Goal: Navigation & Orientation: Understand site structure

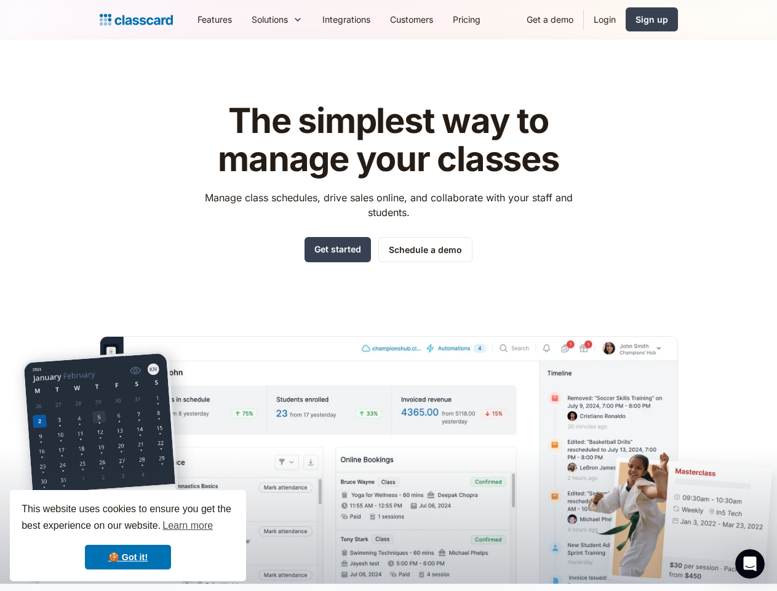
click at [388, 295] on div "The simplest way to manage your classes Manage class schedules, drive sales onl…" at bounding box center [389, 332] width 579 height 501
click at [128, 536] on div "This website uses cookies to ensure you get the best experience on our website.…" at bounding box center [128, 535] width 236 height 91
click at [433, 19] on nav "Features Resources Blog The latest industry news, updates and info. Customer st…" at bounding box center [433, 20] width 491 height 28
click at [242, 19] on div "Solutions Sports academy Swim school Dance studio Gymnastics Music school Marti…" at bounding box center [277, 20] width 71 height 28
